Goal: Navigation & Orientation: Find specific page/section

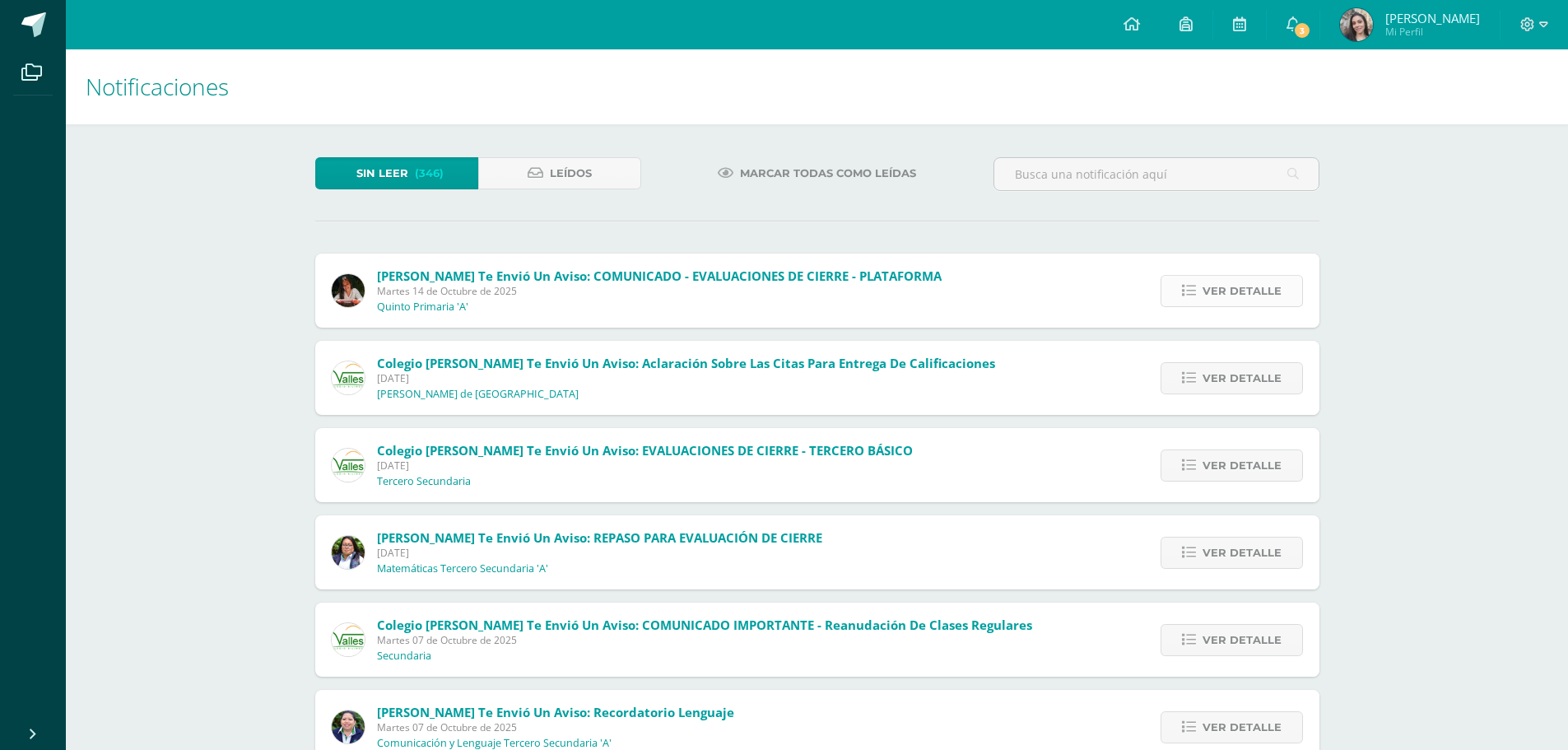
click at [1193, 298] on link "Ver detalle" at bounding box center [1232, 291] width 142 height 32
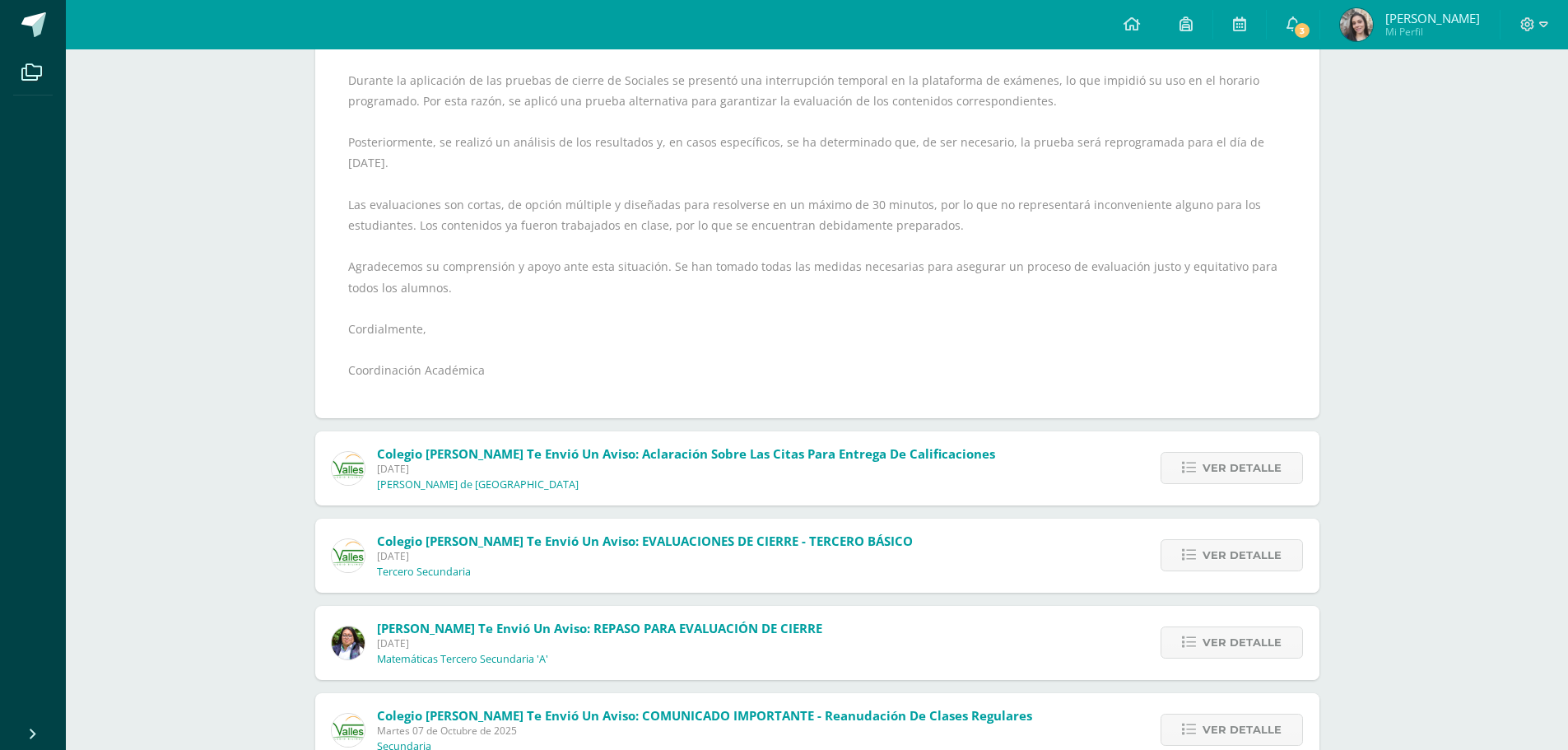
scroll to position [330, 0]
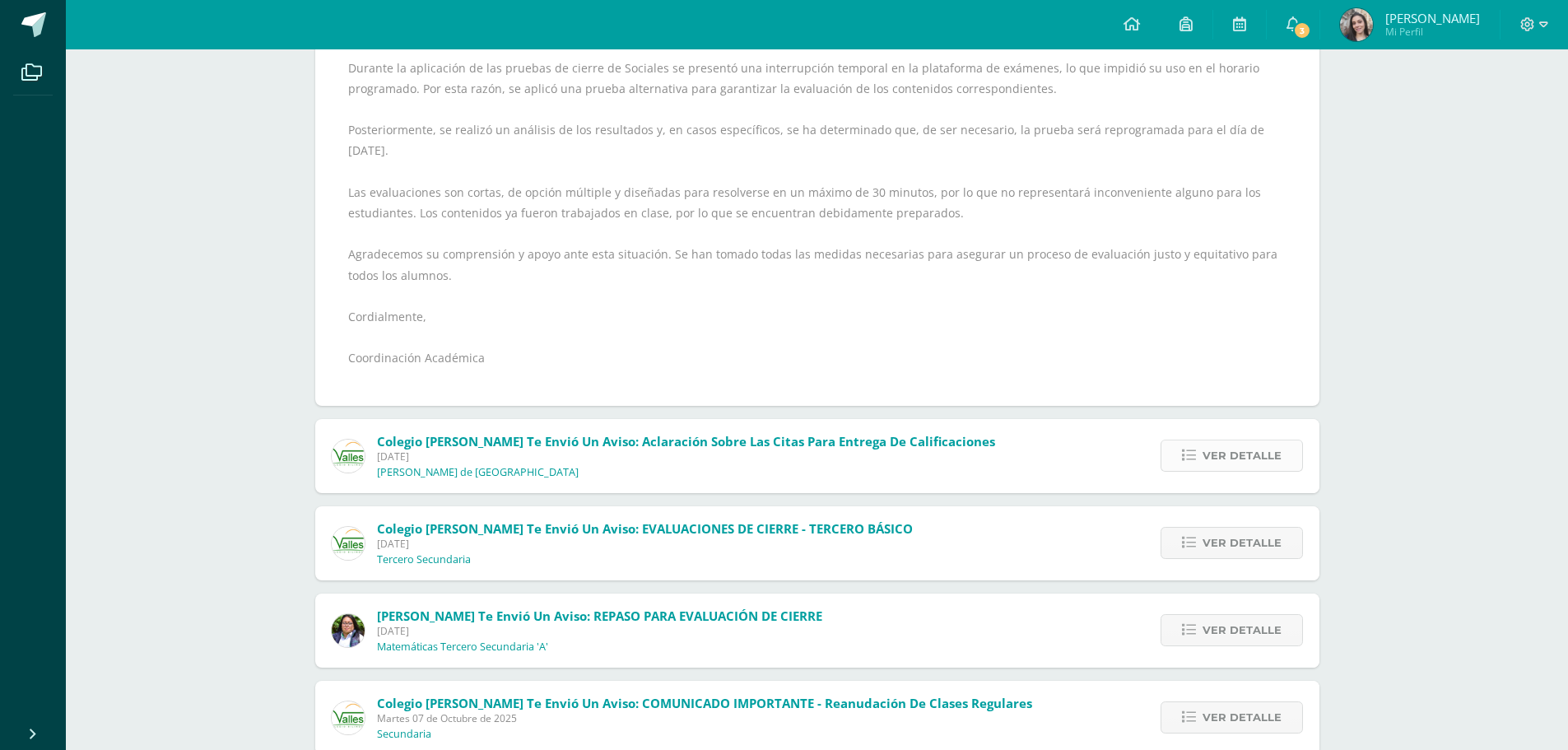
click at [1216, 441] on span "Ver detalle" at bounding box center [1242, 456] width 79 height 31
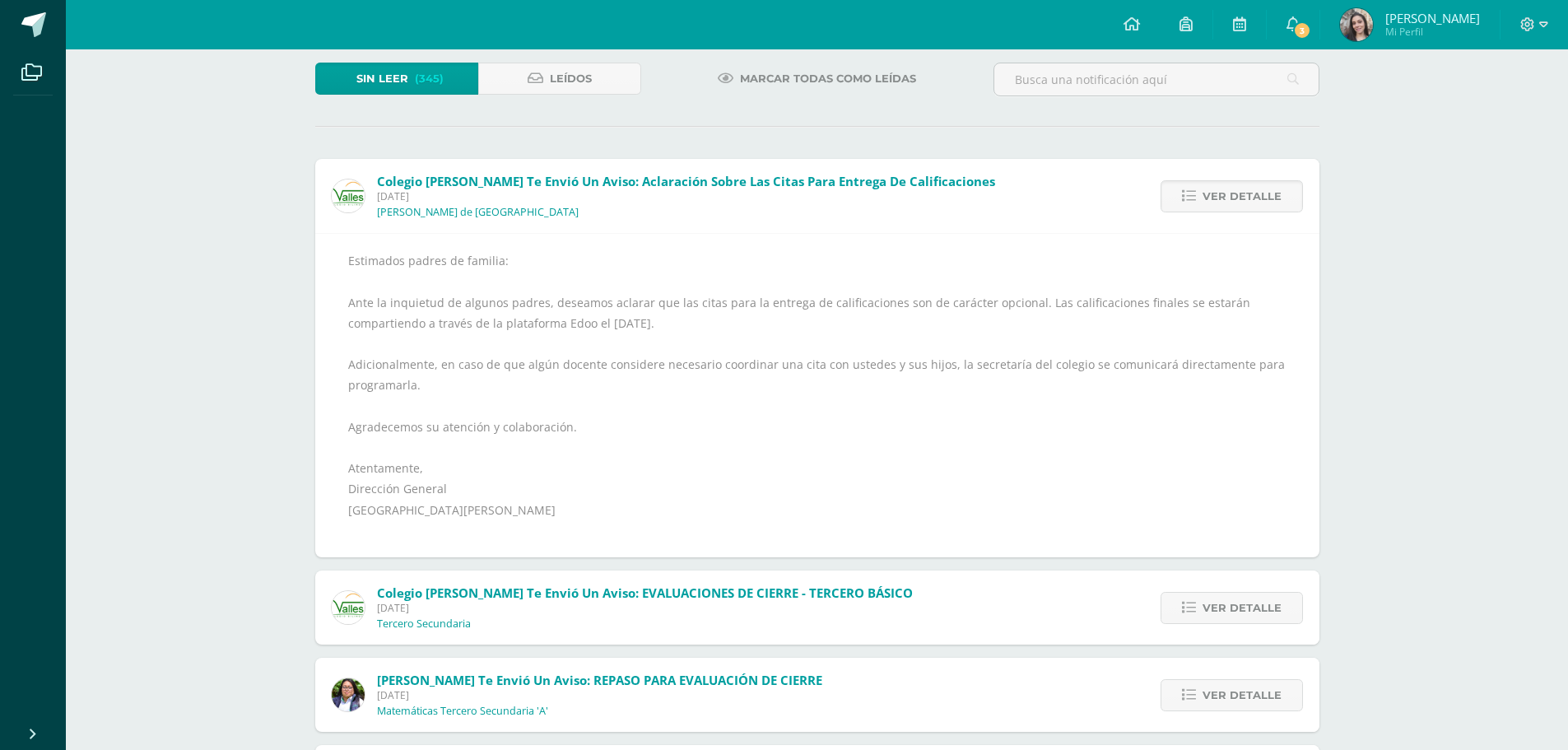
scroll to position [90, 0]
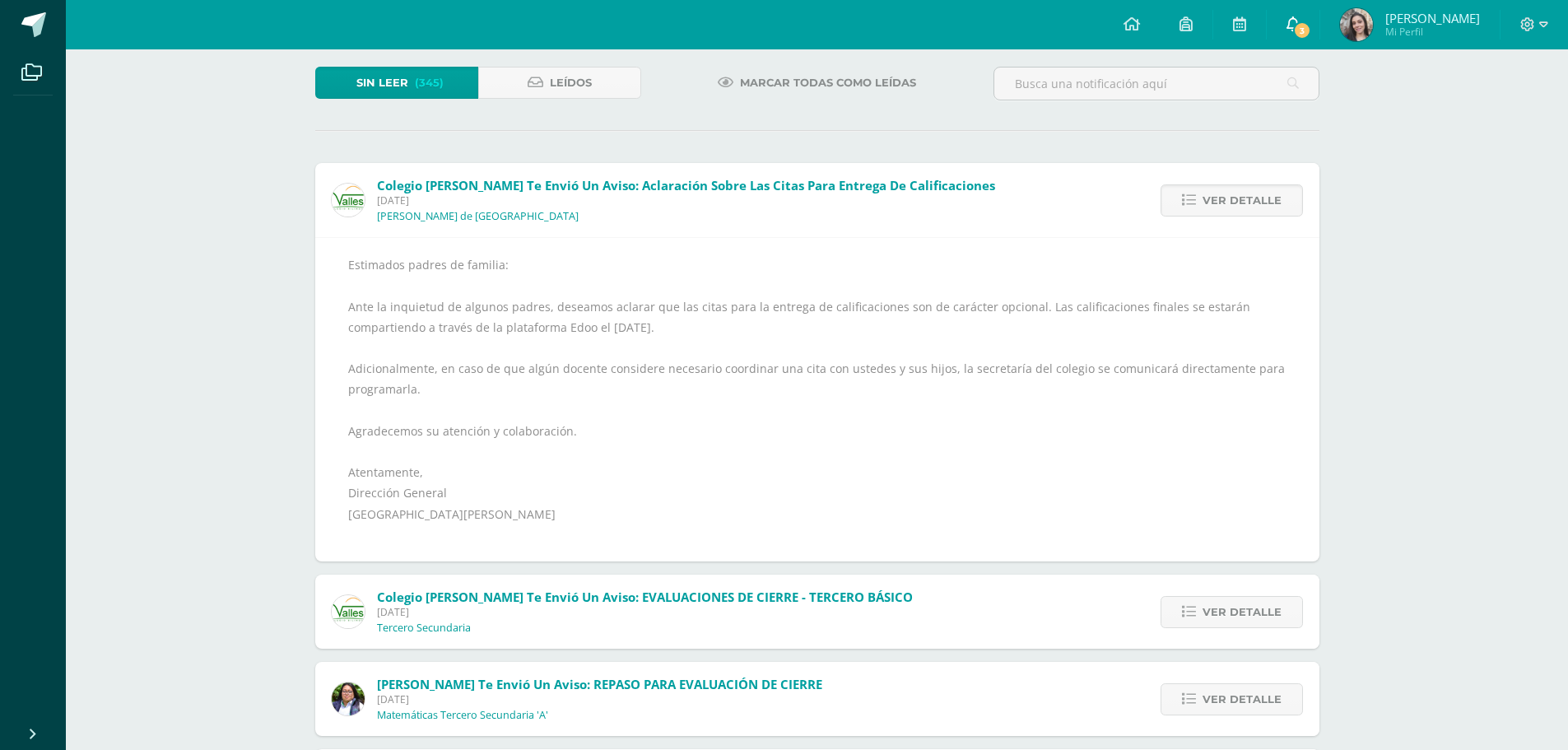
click at [1300, 28] on icon at bounding box center [1293, 24] width 13 height 15
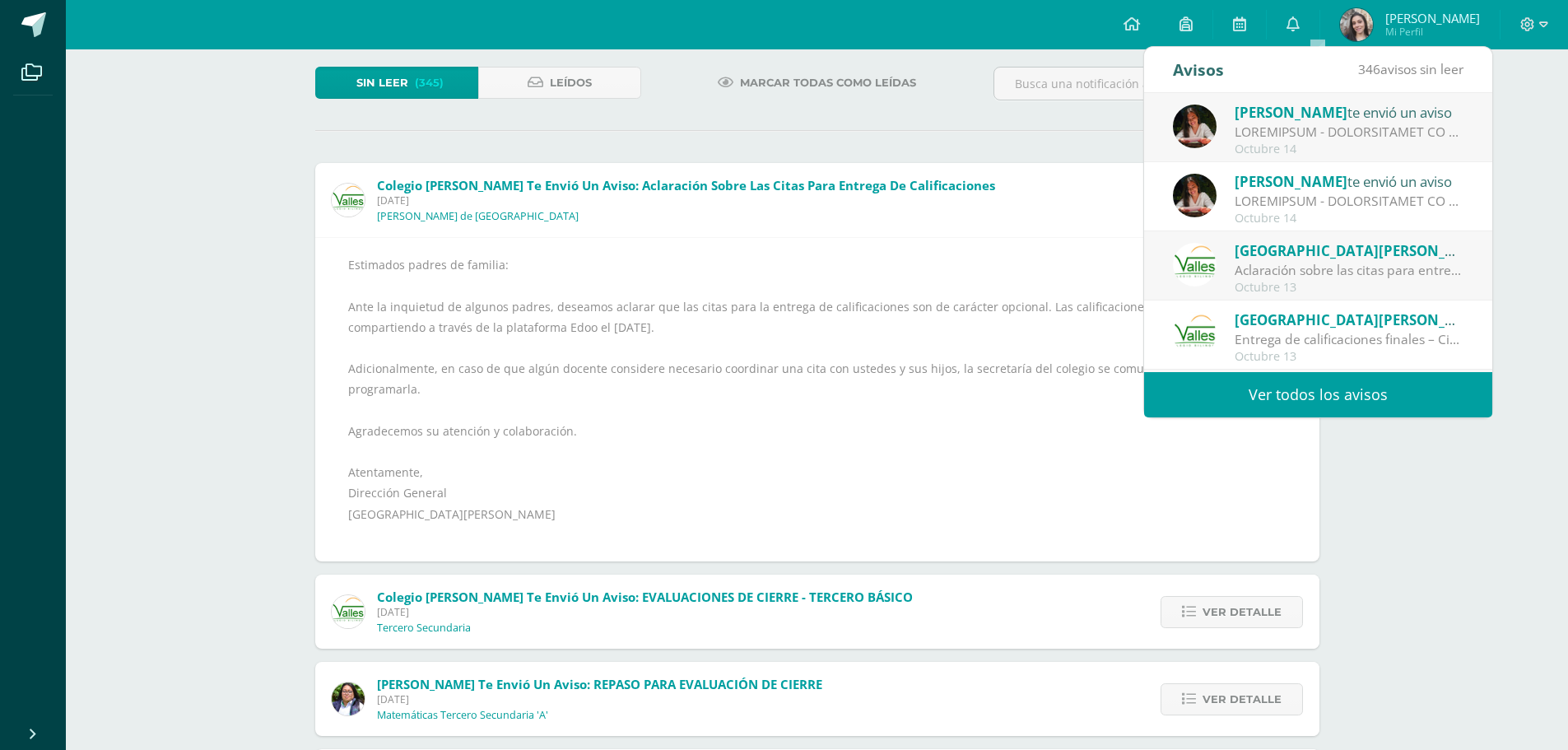
click at [1304, 212] on div "Octubre 14" at bounding box center [1349, 218] width 229 height 14
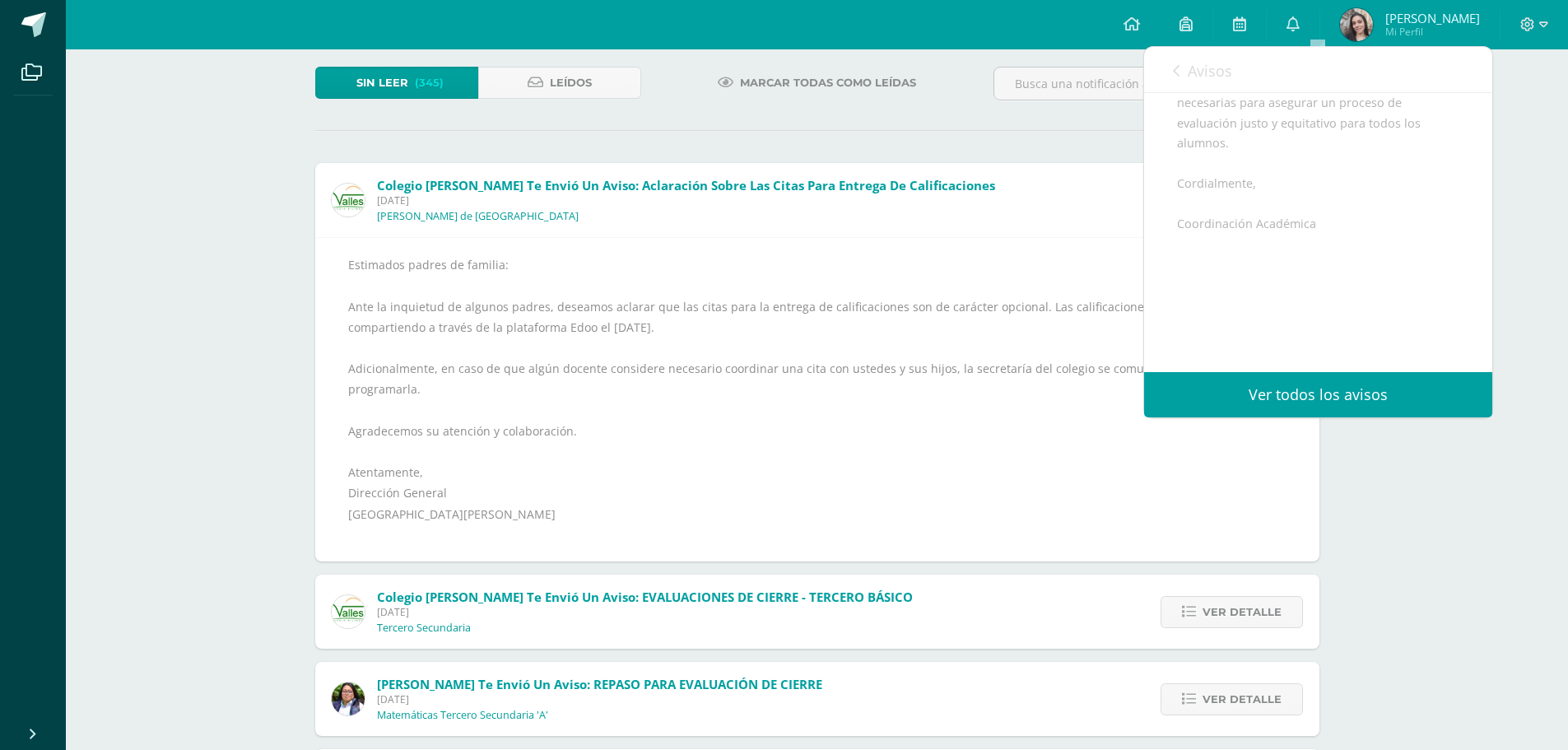
scroll to position [652, 0]
click at [1444, 547] on div "Notificaciones Sin leer (345) Leídos Marcar todas como leídas Colegio [PERSON_N…" at bounding box center [818, 654] width 1503 height 1390
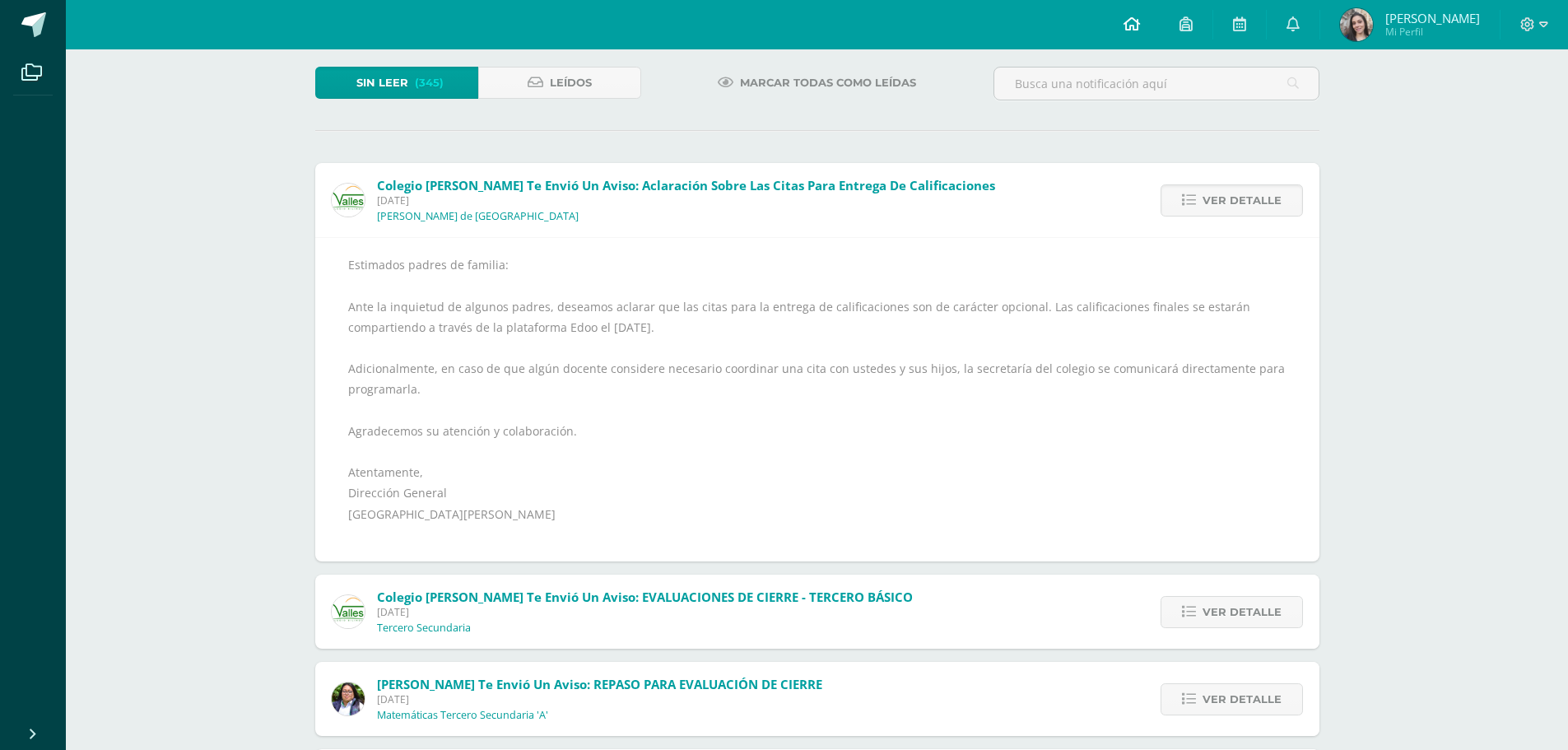
click at [1141, 20] on icon at bounding box center [1132, 24] width 17 height 15
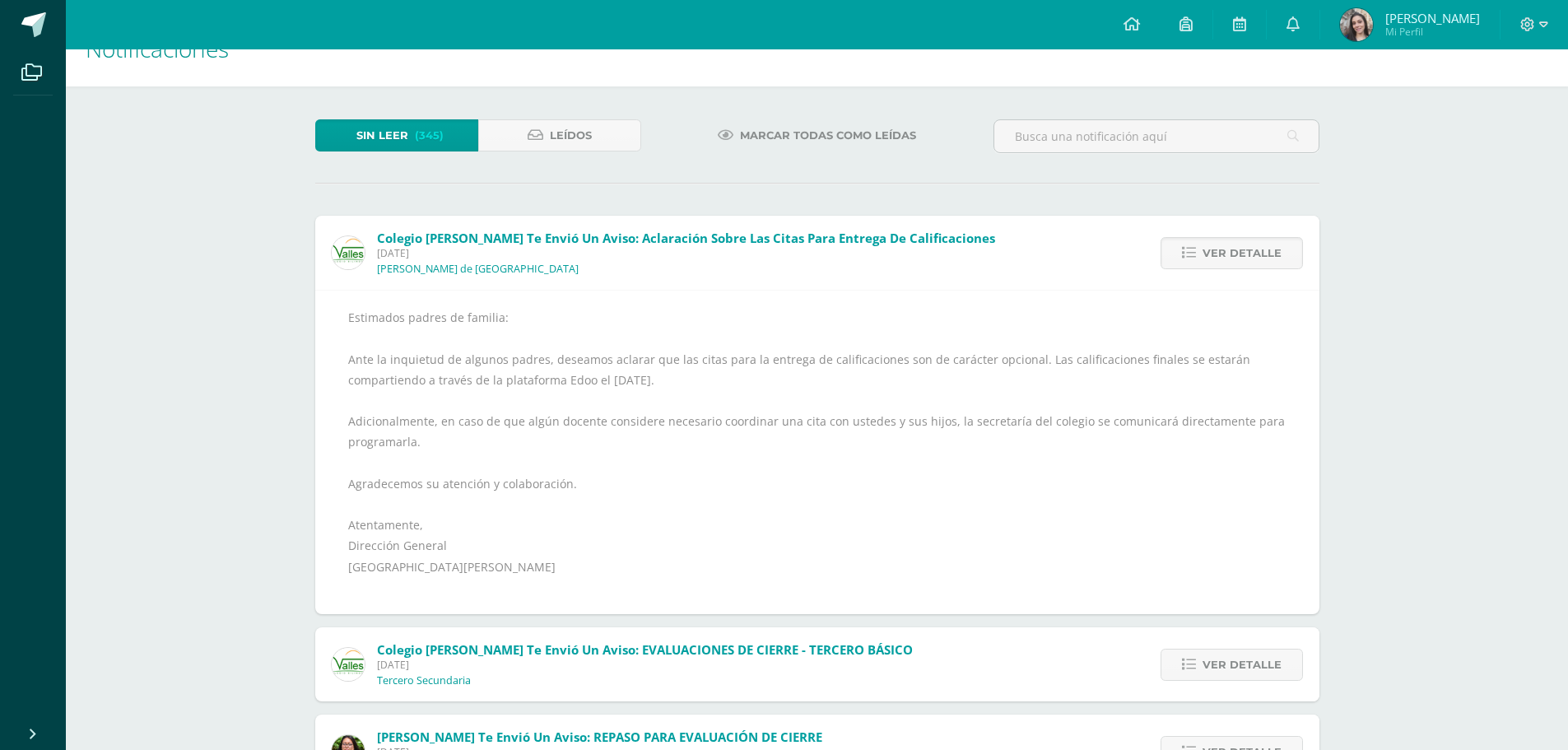
scroll to position [0, 0]
